Goal: Task Accomplishment & Management: Complete application form

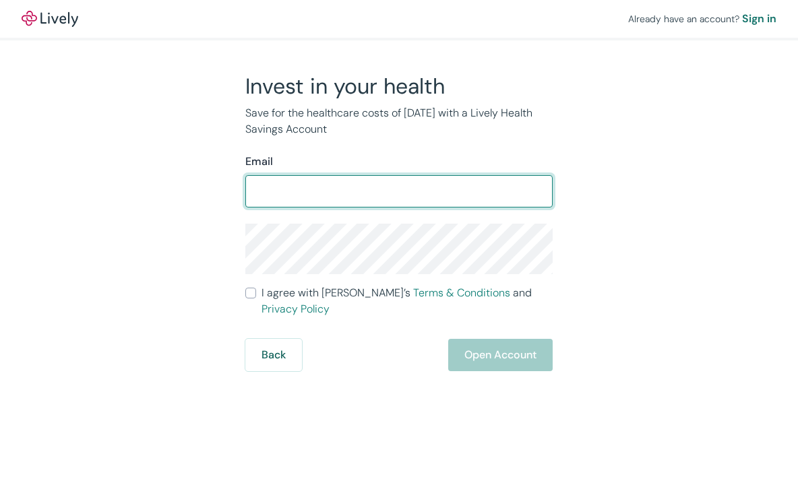
type input "[URL][DOMAIN_NAME]"
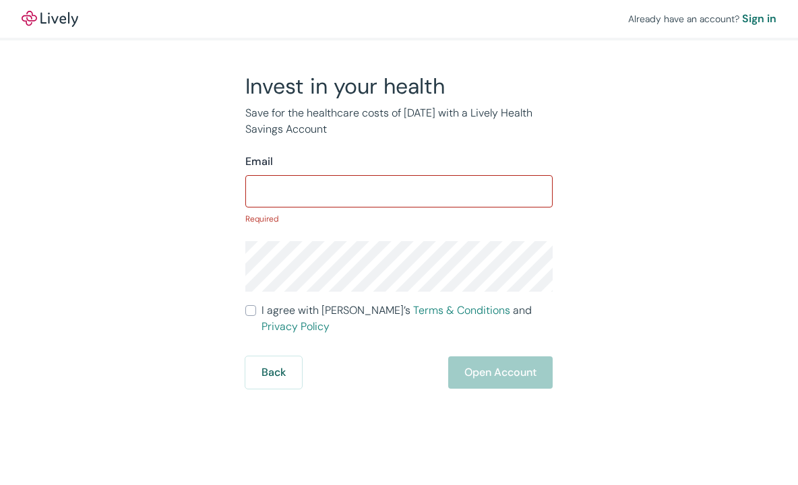
click at [304, 189] on input "Email" at bounding box center [398, 191] width 307 height 27
paste input "[EMAIL_ADDRESS][DOMAIN_NAME]"
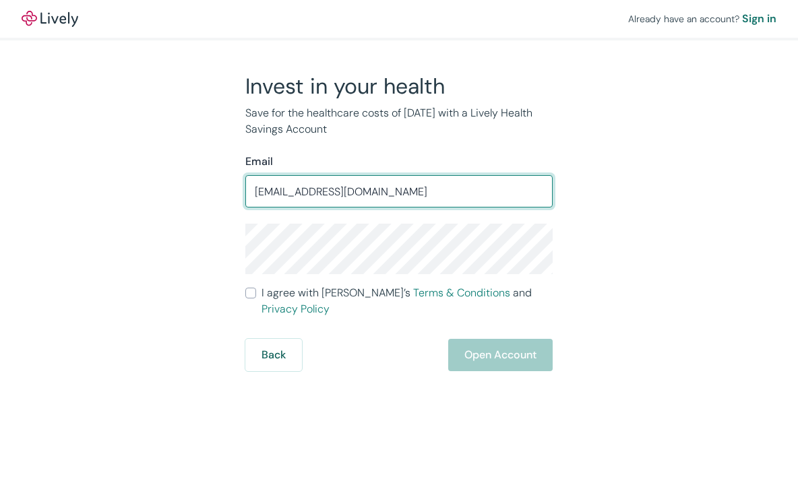
type input "[EMAIL_ADDRESS][DOMAIN_NAME]"
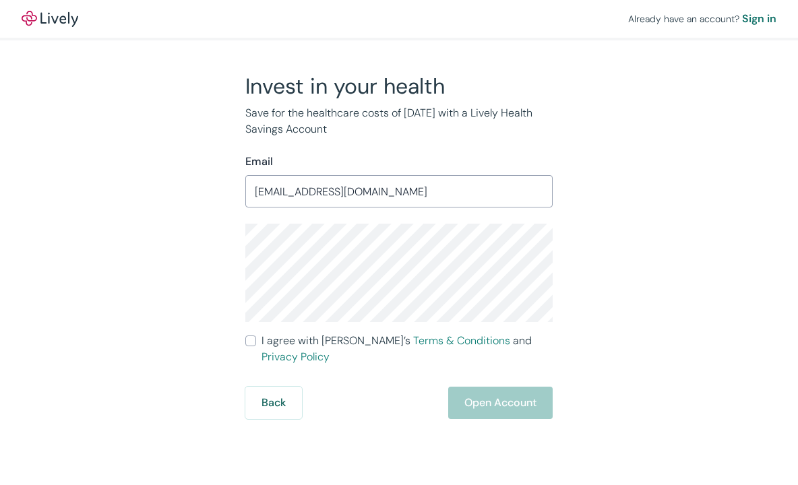
click at [247, 343] on input "I agree with Lively’s Terms & Conditions and Privacy Policy" at bounding box center [250, 340] width 11 height 11
checkbox input "true"
click at [525, 392] on button "Open Account" at bounding box center [500, 403] width 104 height 32
